Goal: Navigation & Orientation: Find specific page/section

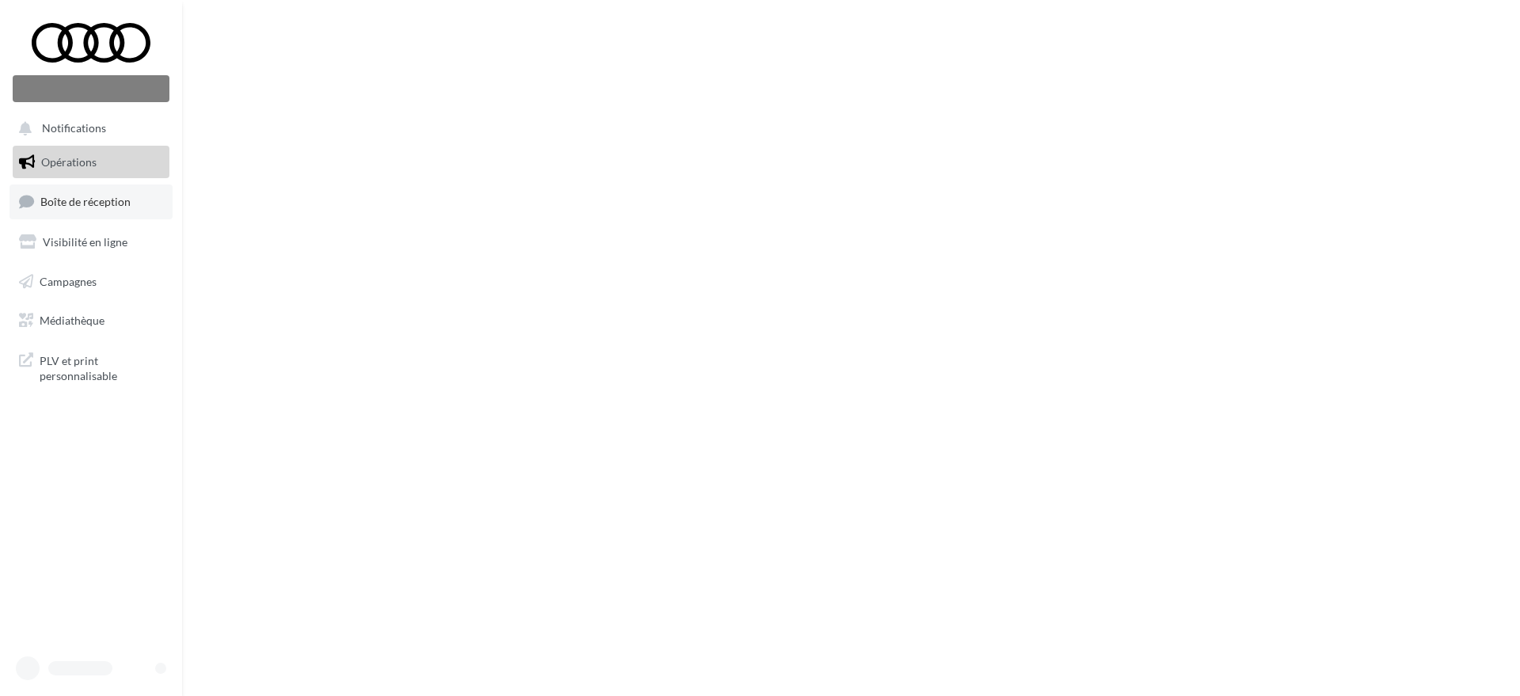
click at [61, 201] on span "Boîte de réception" at bounding box center [85, 201] width 90 height 13
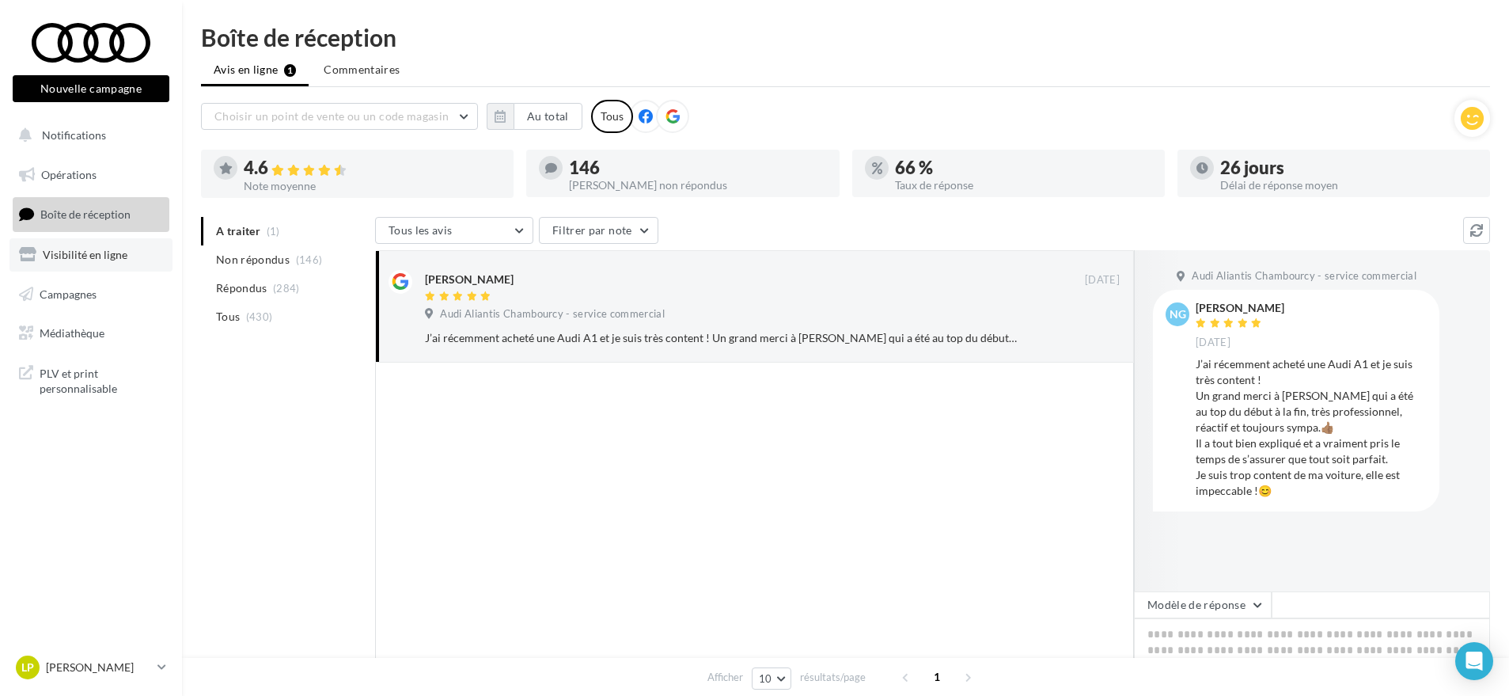
click at [93, 252] on span "Visibilité en ligne" at bounding box center [85, 254] width 85 height 13
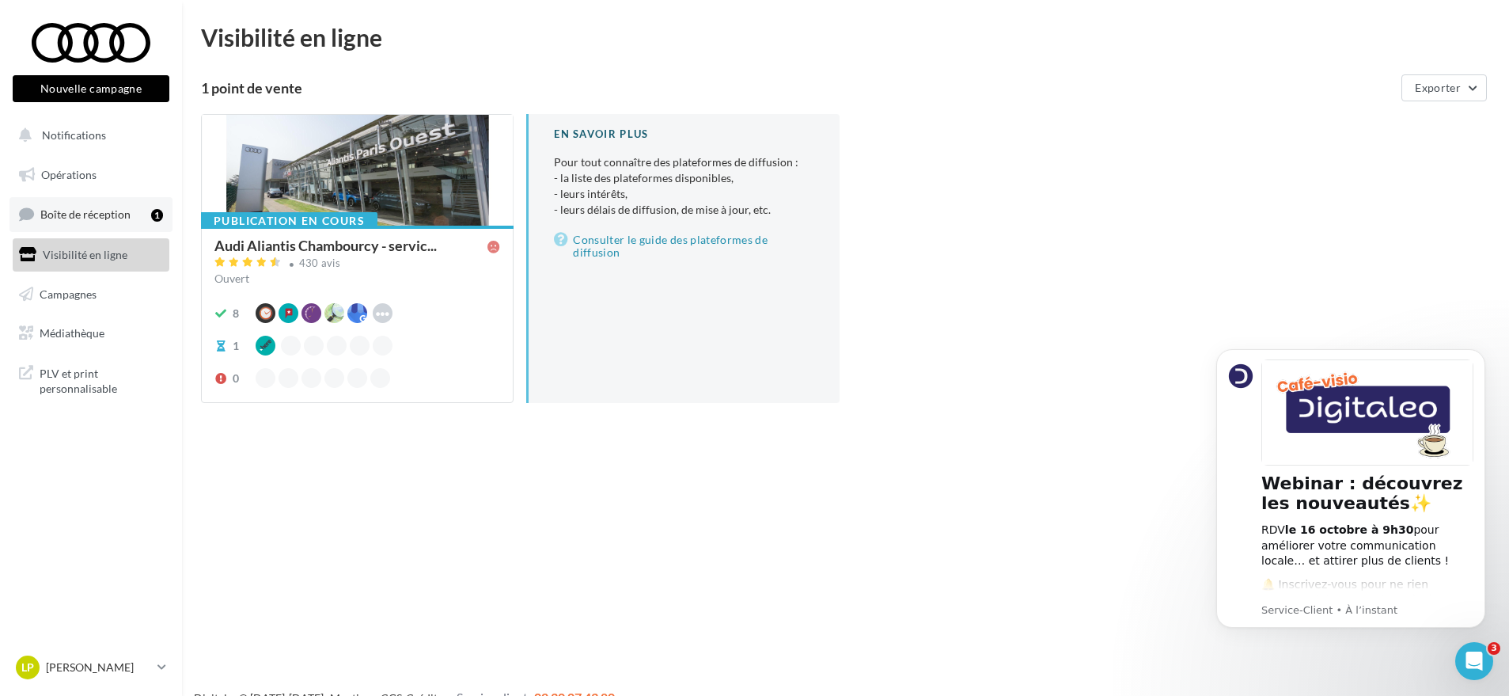
click at [82, 204] on link "Boîte de réception 1" at bounding box center [90, 214] width 163 height 34
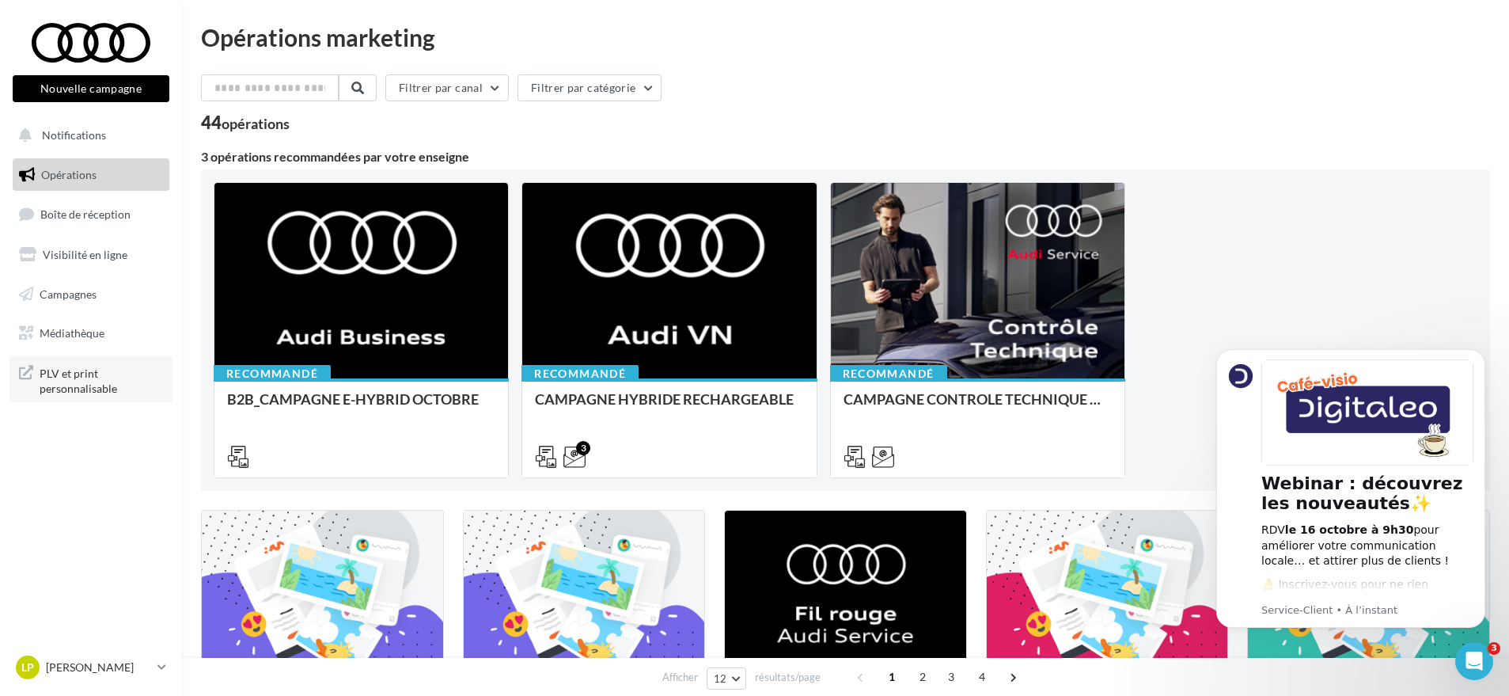
click at [64, 374] on span "PLV et print personnalisable" at bounding box center [101, 380] width 123 height 34
